Goal: Task Accomplishment & Management: Use online tool/utility

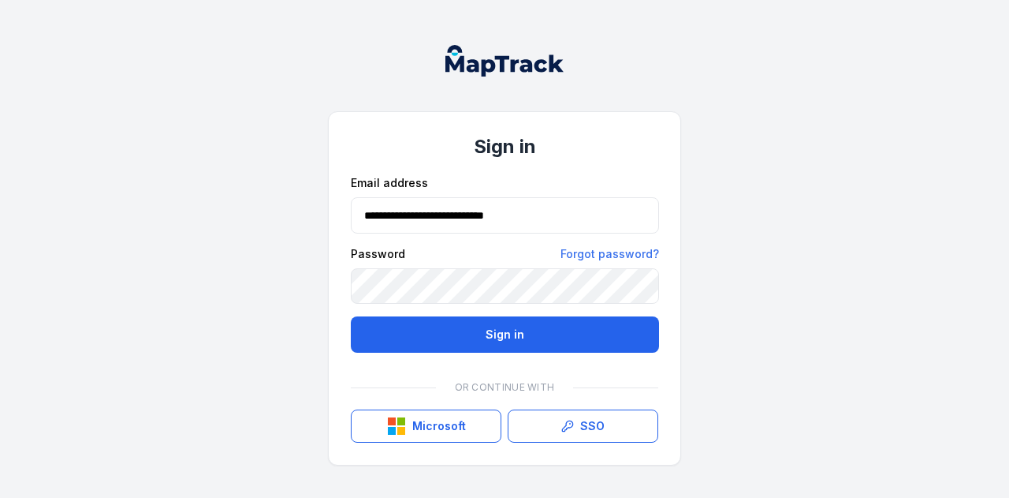
click at [467, 337] on button "Sign in" at bounding box center [505, 334] width 308 height 36
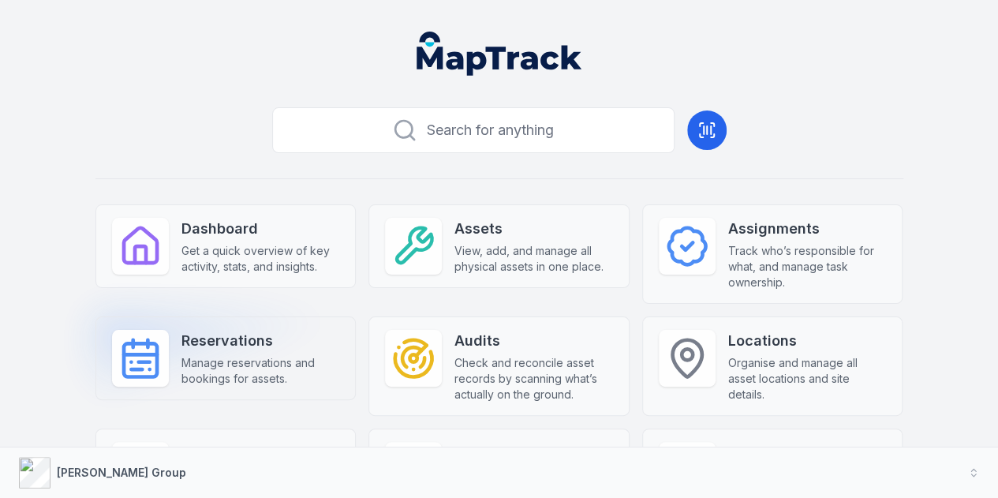
click at [191, 359] on span "Manage reservations and bookings for assets." at bounding box center [260, 371] width 159 height 32
